Goal: Information Seeking & Learning: Learn about a topic

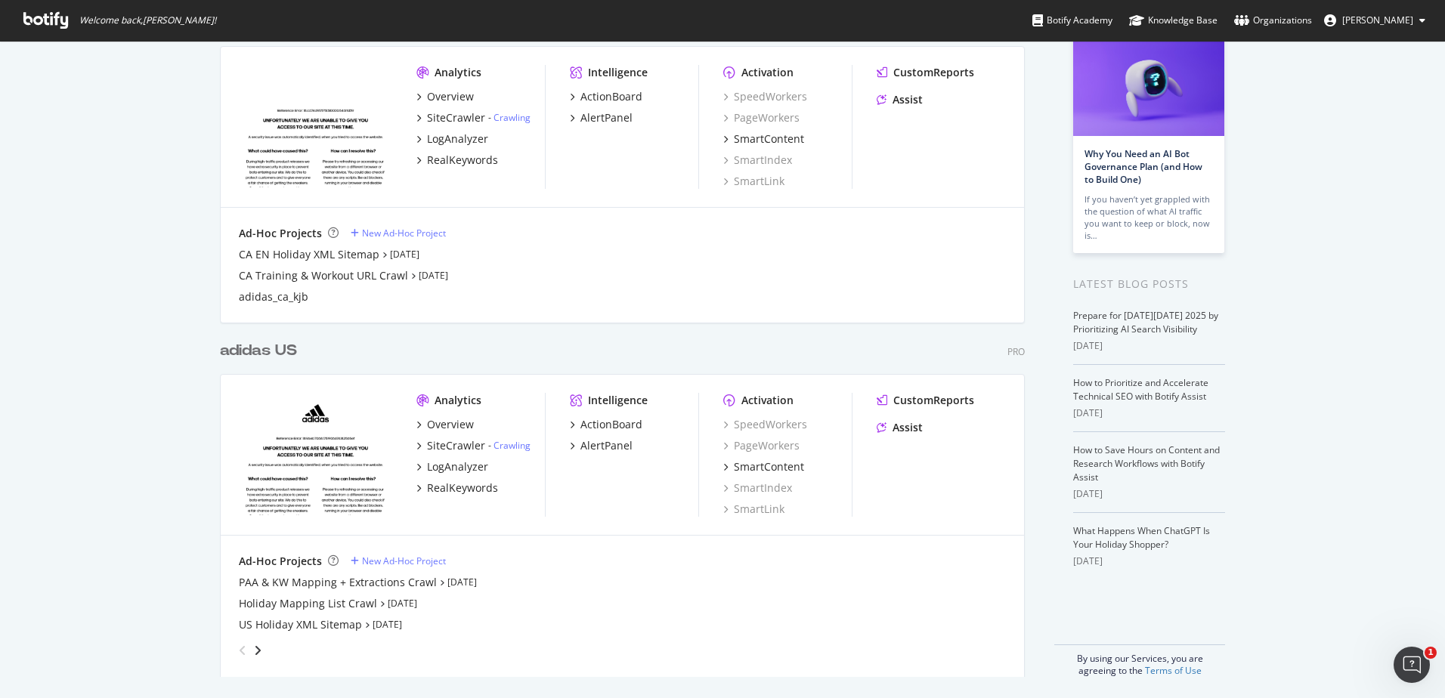
scroll to position [104, 0]
click at [431, 464] on div "LogAnalyzer" at bounding box center [457, 463] width 61 height 15
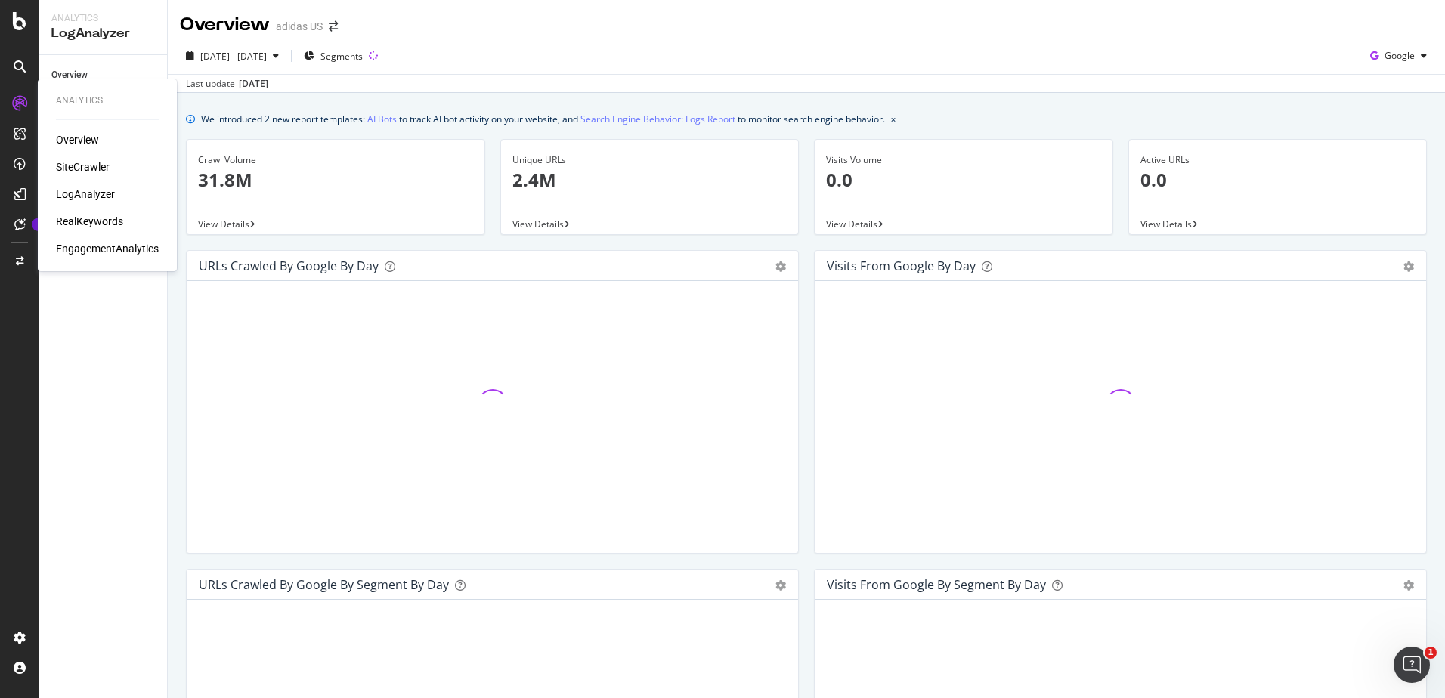
click at [87, 135] on div "Overview" at bounding box center [77, 139] width 43 height 15
